Goal: Transaction & Acquisition: Purchase product/service

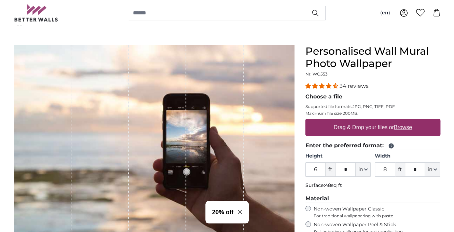
scroll to position [34, 0]
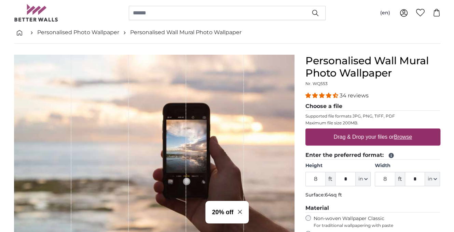
type input "8"
click at [390, 181] on input "8" at bounding box center [385, 179] width 21 height 14
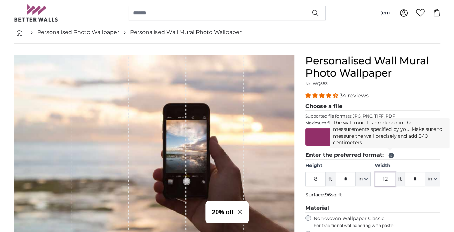
type input "12"
click at [390, 155] on icon at bounding box center [391, 155] width 5 height 5
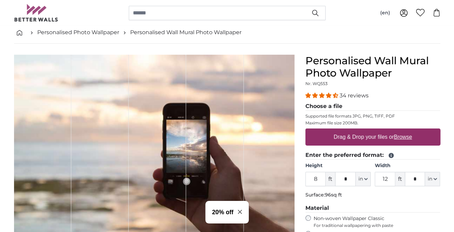
click at [390, 155] on icon at bounding box center [391, 155] width 5 height 5
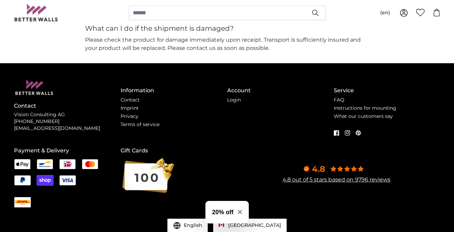
scroll to position [1616, 0]
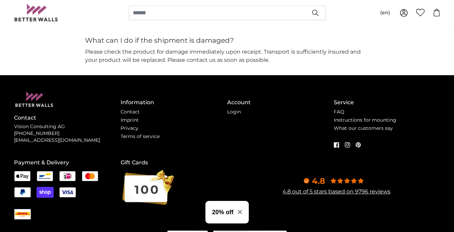
click at [29, 12] on img at bounding box center [36, 12] width 44 height 17
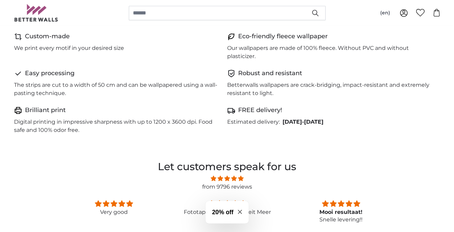
scroll to position [376, 0]
